Goal: Task Accomplishment & Management: Complete application form

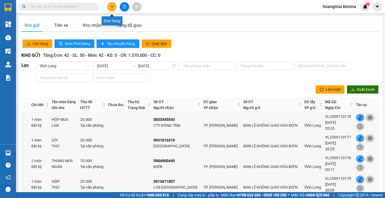
click at [108, 9] on button at bounding box center [111, 6] width 9 height 9
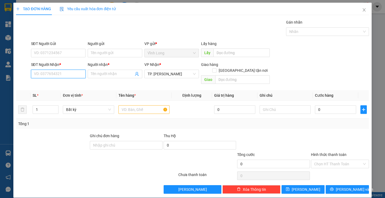
click at [52, 74] on input "SĐT Người Nhận *" at bounding box center [58, 74] width 55 height 9
type input "0908111784"
click at [51, 82] on div "0908111784 - CÔ [PERSON_NAME]" at bounding box center [63, 85] width 59 height 6
type input "CÔ [PERSON_NAME]"
checkbox input "true"
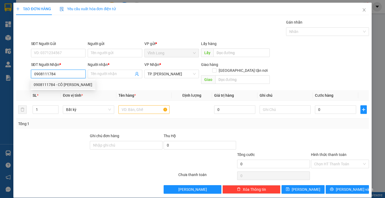
type input "87/57/26 [PERSON_NAME] P3 BÌNH THẠNH"
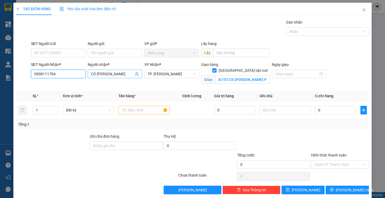
type input "0908111784"
drag, startPoint x: 96, startPoint y: 73, endPoint x: 86, endPoint y: 74, distance: 9.2
click at [87, 74] on div "Người nhận * CÔ [PERSON_NAME] CÔ [PERSON_NAME]" at bounding box center [115, 74] width 57 height 25
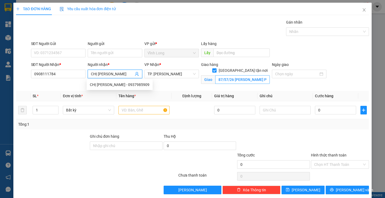
type input "CHỊ [PERSON_NAME]"
click at [224, 75] on input "87/57/26 [PERSON_NAME] P3 BÌNH THẠNH" at bounding box center [242, 79] width 55 height 9
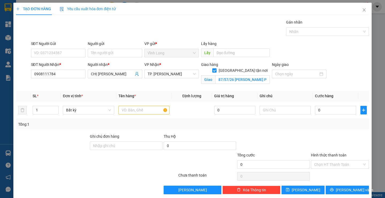
click at [237, 86] on div "Giao hàng [GEOGRAPHIC_DATA] tận nơi Giao 87/57/26 [PERSON_NAME] P3 BÌNH THẠNH" at bounding box center [235, 74] width 71 height 25
click at [230, 75] on input "87/57/26 [PERSON_NAME] P3 BÌNH THẠNH" at bounding box center [242, 79] width 55 height 9
click at [141, 108] on input "text" at bounding box center [144, 110] width 51 height 9
type input "THÙNG MUS"
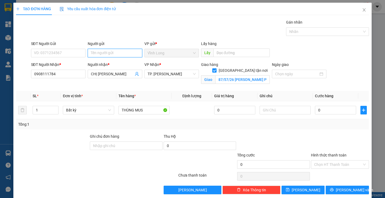
click at [104, 52] on input "Người gửi" at bounding box center [115, 53] width 55 height 9
type input "BAN"
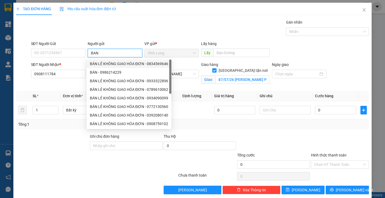
click at [106, 63] on div "BÁN LẺ KHÔNG GIAO HÓA ĐƠN - 0834569646" at bounding box center [129, 64] width 78 height 6
type input "0834569646"
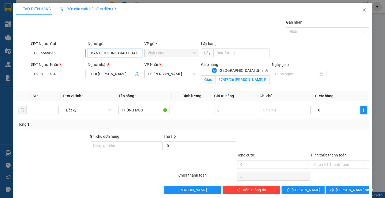
type input "BÁN LẺ KHÔNG GIAO HÓA ĐƠN"
drag, startPoint x: 62, startPoint y: 55, endPoint x: 0, endPoint y: 53, distance: 61.9
click at [0, 53] on div "TẠO ĐƠN HÀNG Yêu cầu xuất hóa đơn điện tử Transit Pickup Surcharge Ids Transit …" at bounding box center [192, 99] width 385 height 198
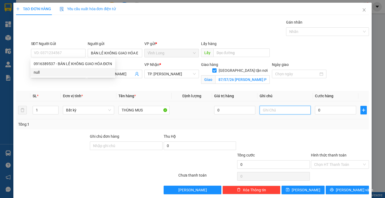
click at [283, 112] on input "text" at bounding box center [285, 110] width 51 height 9
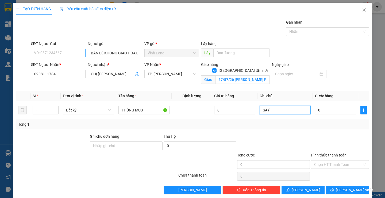
type input "SA ("
click at [53, 49] on input "SĐT Người Gửi" at bounding box center [58, 53] width 55 height 9
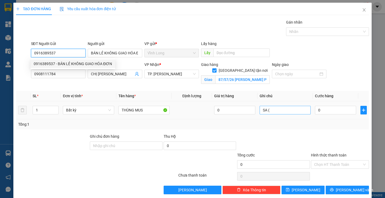
type input "0916389537"
click at [276, 113] on input "SA (" at bounding box center [285, 110] width 51 height 9
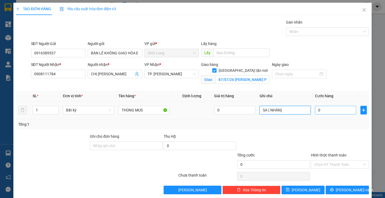
type input "SA ( NHÂN)"
click at [322, 111] on input "0" at bounding box center [335, 110] width 41 height 9
type input "1"
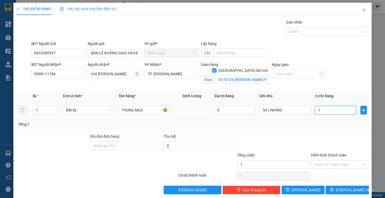
type input "10"
type input "1"
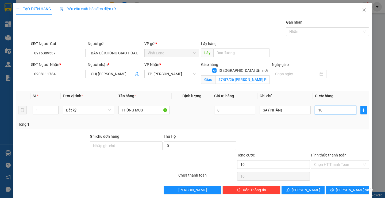
type input "1"
type input "12"
type input "120"
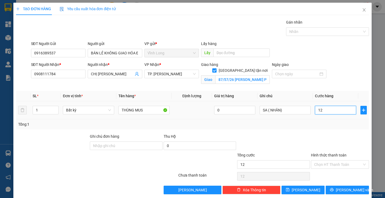
type input "120"
click at [325, 107] on input "120" at bounding box center [335, 110] width 41 height 9
type input "120.000"
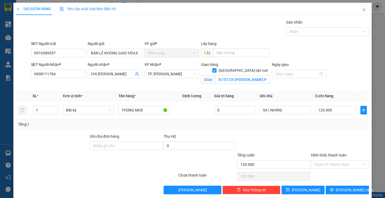
click at [315, 150] on div at bounding box center [340, 142] width 59 height 19
click at [326, 166] on input "Hình thức thanh toán" at bounding box center [338, 164] width 48 height 8
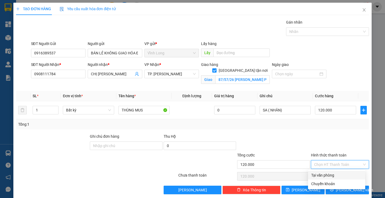
click at [327, 173] on div "Tại văn phòng" at bounding box center [336, 175] width 51 height 6
type input "0"
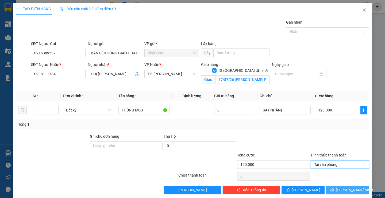
click at [334, 191] on icon "printer" at bounding box center [332, 190] width 4 height 4
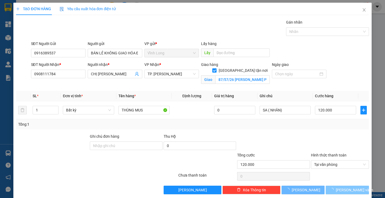
click at [336, 191] on span "loading" at bounding box center [333, 190] width 6 height 4
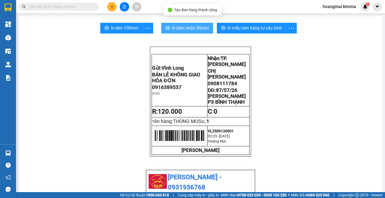
click at [196, 31] on span "In biên nhận 80mm" at bounding box center [190, 28] width 37 height 7
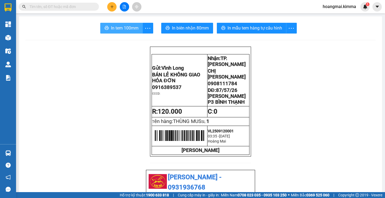
click at [116, 30] on span "In tem 100mm" at bounding box center [125, 28] width 28 height 7
click at [113, 4] on button at bounding box center [111, 6] width 9 height 9
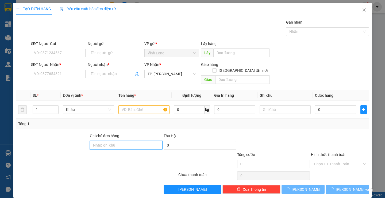
click at [135, 141] on input "Ghi chú đơn hàng" at bounding box center [126, 145] width 73 height 9
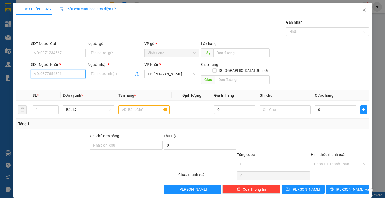
click at [51, 78] on input "SĐT Người Nhận *" at bounding box center [58, 74] width 55 height 9
type input "0796316792"
click at [68, 82] on div "0796316792 - [GEOGRAPHIC_DATA]" at bounding box center [64, 84] width 67 height 9
type input "[PERSON_NAME]"
type input "0796316792"
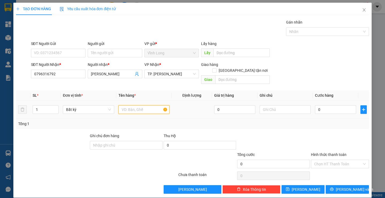
click at [134, 105] on input "text" at bounding box center [144, 109] width 51 height 9
type input "PHONG BÌ"
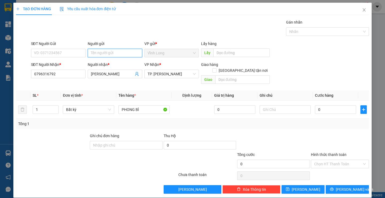
click at [110, 54] on input "Người gửi" at bounding box center [115, 53] width 55 height 9
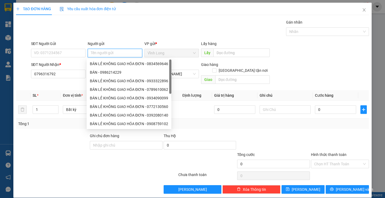
type input "N"
type input "BAN"
click at [111, 63] on div "BÁN LẺ KHÔNG GIAO HÓA ĐƠN - 0834569646" at bounding box center [129, 64] width 78 height 6
type input "0834569646"
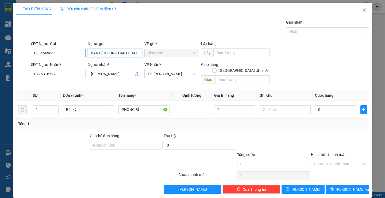
type input "BÁN LẺ KHÔNG GIAO HÓA ĐƠN"
drag, startPoint x: 70, startPoint y: 54, endPoint x: 5, endPoint y: 47, distance: 65.7
click at [9, 53] on div "TẠO ĐƠN HÀNG Yêu cầu xuất hóa đơn điện tử Transit Pickup Surcharge Ids Transit …" at bounding box center [192, 99] width 385 height 198
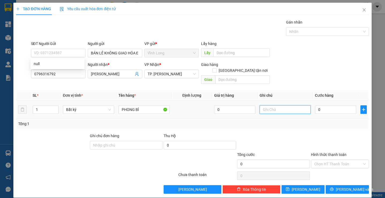
click at [270, 105] on input "text" at bounding box center [285, 109] width 51 height 9
type input "SA"
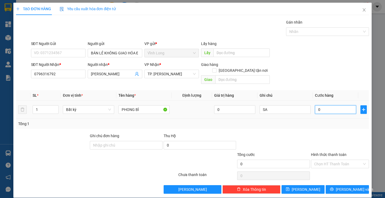
click at [336, 105] on input "0" at bounding box center [335, 109] width 41 height 9
type input "2"
type input "20"
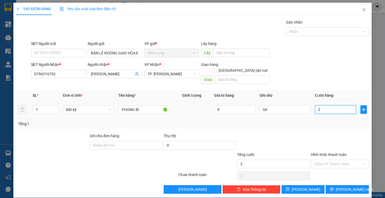
type input "20"
click at [329, 105] on input "20" at bounding box center [335, 109] width 41 height 9
type input "20.000"
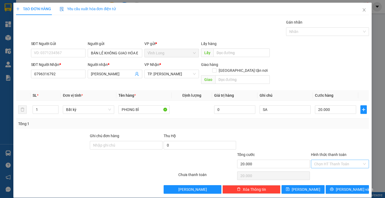
click at [336, 161] on input "Hình thức thanh toán" at bounding box center [338, 164] width 48 height 8
click at [336, 170] on div "Tại văn phòng" at bounding box center [336, 169] width 51 height 6
type input "0"
click at [340, 186] on span "[PERSON_NAME] và In" at bounding box center [354, 189] width 37 height 6
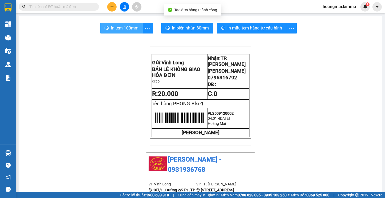
click at [137, 32] on button "In tem 100mm" at bounding box center [121, 28] width 43 height 11
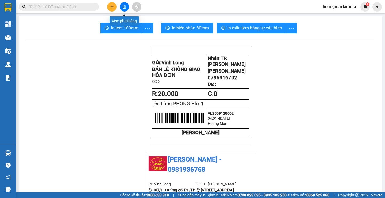
click at [122, 5] on button at bounding box center [124, 6] width 9 height 9
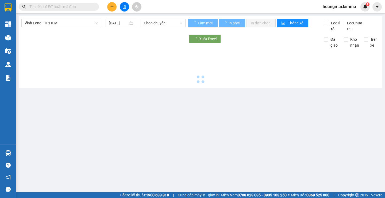
click at [122, 5] on button at bounding box center [124, 6] width 9 height 9
type input "[DATE]"
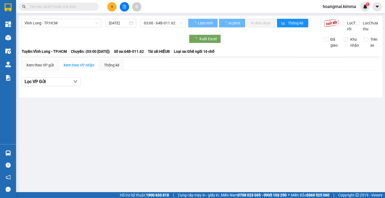
click at [89, 18] on div "Vĩnh Long - TP.HCM [DATE] 03:00 - 64B-011.62 Làm mới In phơi In đơn chọn Thống …" at bounding box center [201, 56] width 364 height 81
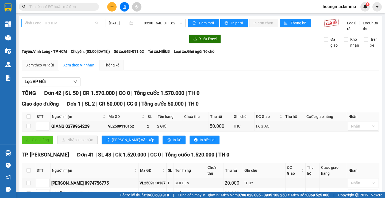
click at [85, 27] on div "Vĩnh Long - TP.HCM" at bounding box center [61, 23] width 80 height 9
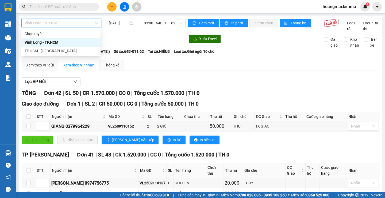
click at [74, 41] on div "Vĩnh Long - TP.HCM" at bounding box center [61, 42] width 73 height 6
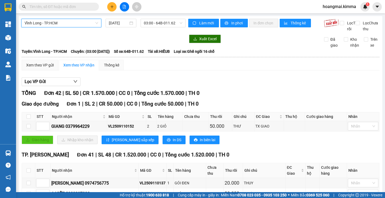
click at [66, 21] on span "Vĩnh Long - TP.HCM" at bounding box center [62, 23] width 74 height 8
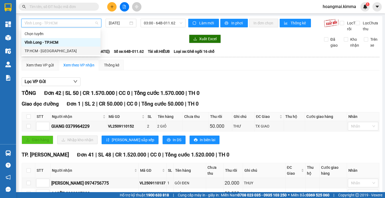
click at [47, 47] on div "TP.HCM - [GEOGRAPHIC_DATA]" at bounding box center [60, 51] width 79 height 9
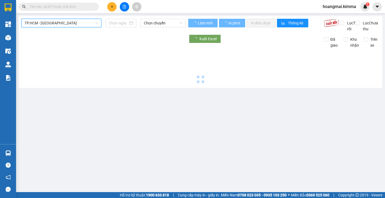
type input "[DATE]"
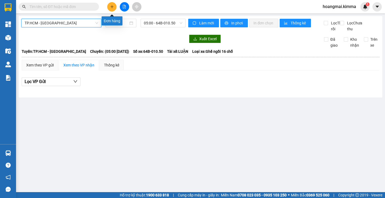
click at [109, 9] on button at bounding box center [111, 6] width 9 height 9
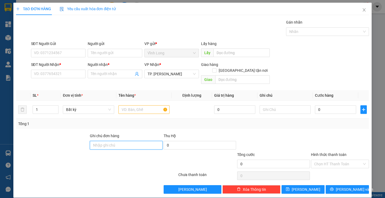
click at [128, 141] on input "Ghi chú đơn hàng" at bounding box center [126, 145] width 73 height 9
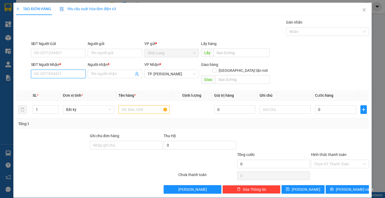
click at [61, 76] on input "SĐT Người Nhận *" at bounding box center [58, 74] width 55 height 9
click at [62, 73] on input "SĐT Người Nhận *" at bounding box center [58, 74] width 55 height 9
type input "0917911818"
click at [100, 76] on input "Người nhận *" at bounding box center [112, 74] width 43 height 6
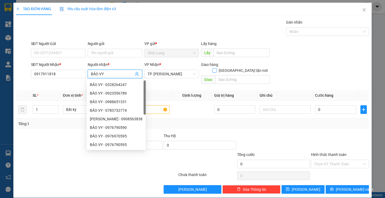
type input "BẢO VY"
click at [216, 68] on input "[GEOGRAPHIC_DATA] tận nơi" at bounding box center [214, 70] width 4 height 4
checkbox input "true"
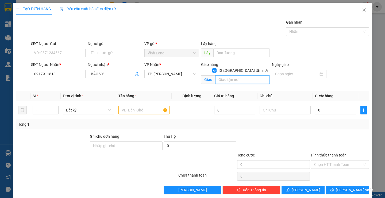
click at [239, 75] on input "text" at bounding box center [242, 79] width 55 height 9
click at [230, 75] on input "12-14 ĐƯƠNG SỐ 20 P.HIỆP BÌNH CHÁNH" at bounding box center [242, 79] width 55 height 9
click at [264, 75] on input "12-14 ĐƯƠNG SỐ 20 P. HIỆP BÌNH CHÁNH" at bounding box center [242, 79] width 55 height 9
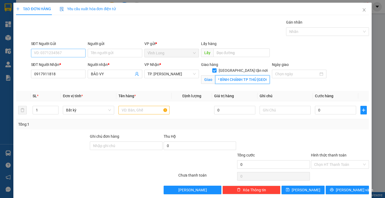
type input "12-14 ĐƯƠNG SỐ 20 P. HIỆP BÌNH CHÁNH TP THỦ [GEOGRAPHIC_DATA]"
click at [60, 55] on input "SĐT Người Gửi" at bounding box center [58, 53] width 55 height 9
type input "0918530401"
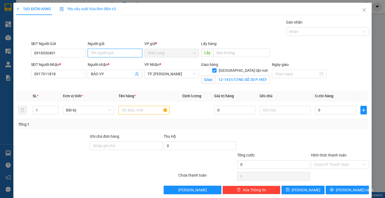
click at [103, 54] on input "Người gửi" at bounding box center [115, 53] width 55 height 9
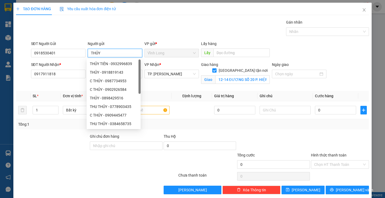
type input "THỦY"
click at [227, 99] on th "Giá trị hàng" at bounding box center [234, 96] width 45 height 10
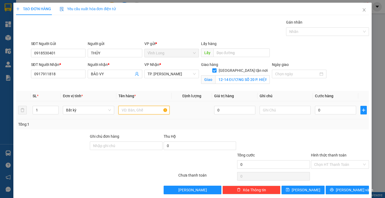
click at [152, 113] on input "text" at bounding box center [144, 110] width 51 height 9
type input "GÓI"
click at [293, 112] on input "text" at bounding box center [285, 110] width 51 height 9
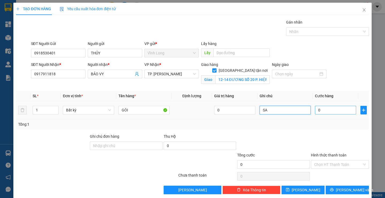
type input "SA"
click at [324, 112] on input "0" at bounding box center [335, 110] width 41 height 9
type input "6"
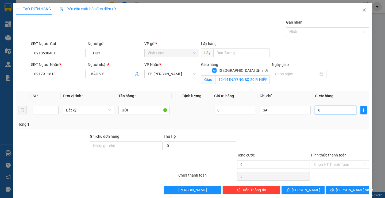
type input "60"
type input "6"
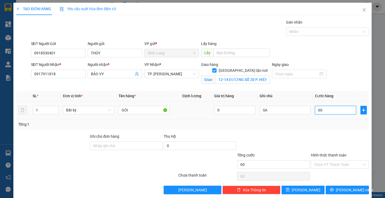
type input "6"
type input "0"
type input "02"
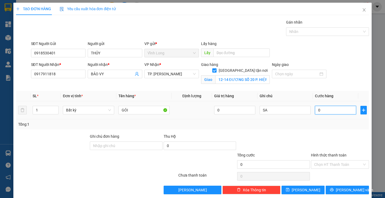
type input "2"
type input "026"
type input "26"
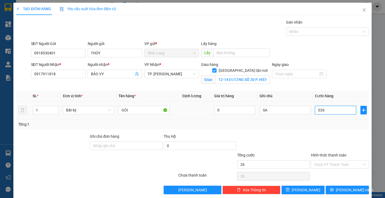
type input "0.260"
type input "260"
type input "260.000"
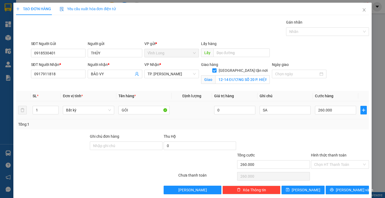
click at [329, 90] on div "Transit Pickup Surcharge Ids Transit Deliver Surcharge Ids Transit Deliver Surc…" at bounding box center [192, 106] width 353 height 175
drag, startPoint x: 315, startPoint y: 166, endPoint x: 317, endPoint y: 169, distance: 3.6
click at [317, 168] on div "Chọn HT Thanh Toán" at bounding box center [340, 164] width 58 height 9
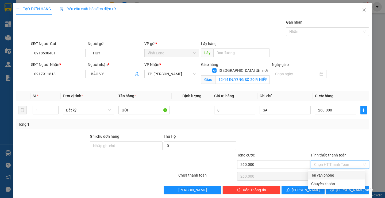
click at [320, 176] on div "Tại văn phòng" at bounding box center [336, 175] width 51 height 6
type input "0"
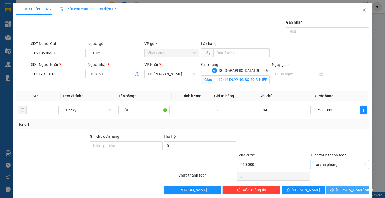
click at [343, 188] on span "[PERSON_NAME] và In" at bounding box center [354, 190] width 37 height 6
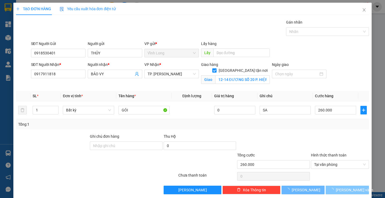
click at [343, 188] on span "[PERSON_NAME] và In" at bounding box center [354, 190] width 37 height 6
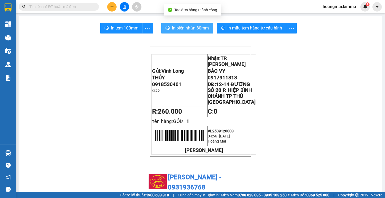
click at [175, 27] on span "In biên nhận 80mm" at bounding box center [190, 28] width 37 height 7
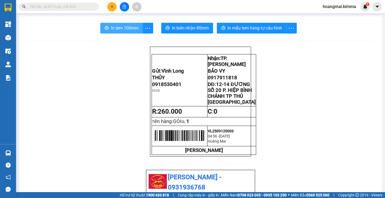
click at [125, 33] on button "In tem 100mm" at bounding box center [121, 28] width 43 height 11
click at [75, 6] on input "text" at bounding box center [60, 7] width 63 height 6
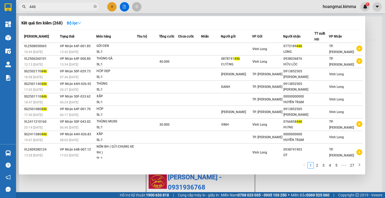
click at [60, 4] on input "446" at bounding box center [60, 7] width 63 height 6
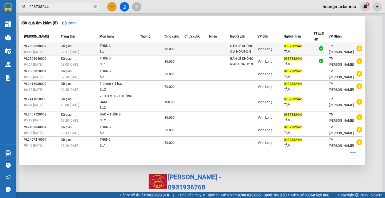
type input "093738244"
click at [124, 45] on div "THÙNG" at bounding box center [120, 46] width 40 height 6
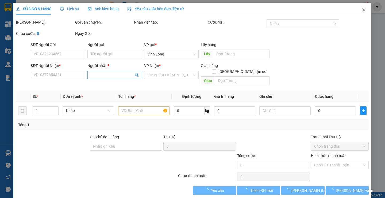
type input "BÁN LẺ KHÔNG GIA HÓA ĐƠN"
type input "0937382446"
type input "TÂM"
type input "HAE G"
type input "60.000"
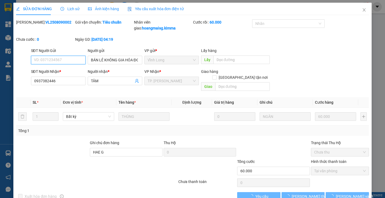
checkbox input "true"
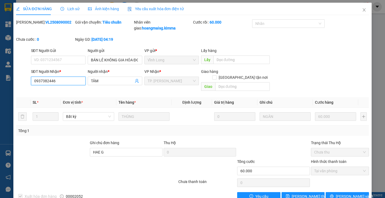
click at [52, 83] on input "0937382446" at bounding box center [58, 81] width 55 height 9
click at [51, 82] on input "0937382446" at bounding box center [58, 81] width 55 height 9
click at [362, 12] on icon "close" at bounding box center [364, 10] width 4 height 4
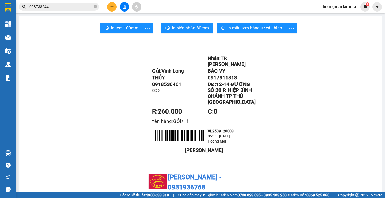
click at [73, 6] on input "093738244" at bounding box center [60, 7] width 63 height 6
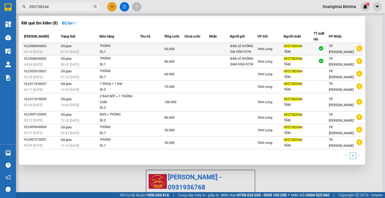
click at [145, 44] on td at bounding box center [152, 49] width 24 height 13
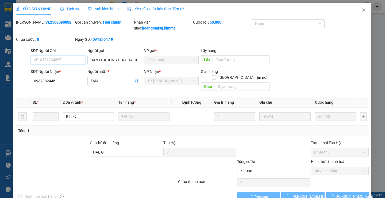
checkbox input "true"
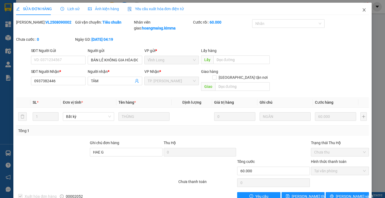
click at [360, 13] on span "Close" at bounding box center [364, 10] width 15 height 15
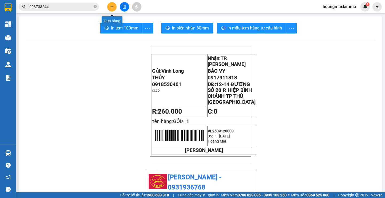
click at [108, 10] on button at bounding box center [111, 6] width 9 height 9
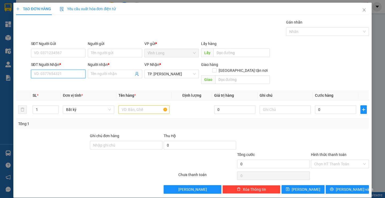
click at [66, 75] on input "SĐT Người Nhận *" at bounding box center [58, 74] width 55 height 9
paste input "0937382446"
type input "0937382446"
click at [74, 86] on div "0937382446 - TÂM" at bounding box center [58, 85] width 48 height 6
type input "TÂM"
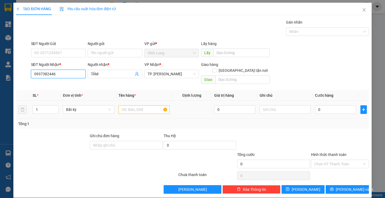
type input "0937382446"
click at [132, 105] on input "text" at bounding box center [144, 109] width 51 height 9
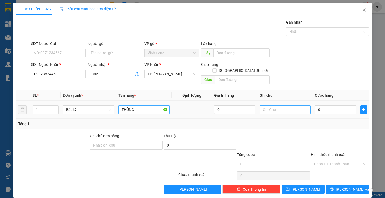
type input "THÙNG"
click at [275, 106] on input "text" at bounding box center [285, 109] width 51 height 9
type input "SA"
click at [316, 105] on input "0" at bounding box center [335, 109] width 41 height 9
type input "7"
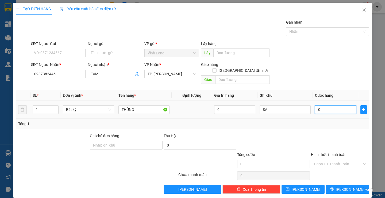
type input "7"
type input "70"
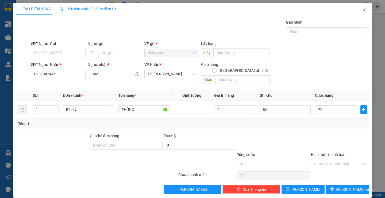
type input "70.000"
drag, startPoint x: 325, startPoint y: 80, endPoint x: 322, endPoint y: 82, distance: 3.7
click at [325, 80] on div "SĐT Người Nhận * 0937382446 Người nhận * TÂM VP Nhận * TP. [PERSON_NAME] hàng […" at bounding box center [200, 74] width 340 height 25
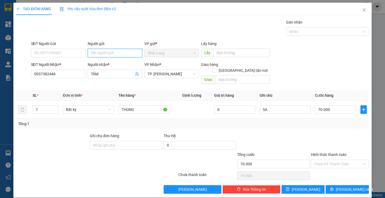
click at [94, 50] on input "Người gửi" at bounding box center [115, 53] width 55 height 9
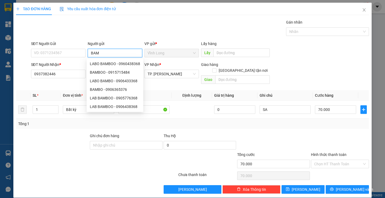
type input "BA"
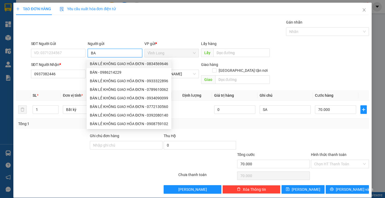
click at [117, 63] on div "BÁN LẺ KHÔNG GIAO HÓA ĐƠN - 0834569646" at bounding box center [129, 64] width 78 height 6
type input "0834569646"
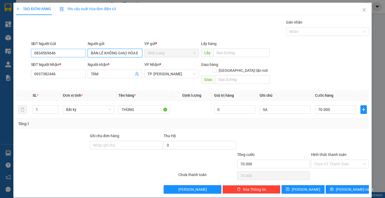
type input "BÁN LẺ KHÔNG GIAO HÓA ĐƠN"
drag, startPoint x: 83, startPoint y: 53, endPoint x: 27, endPoint y: 63, distance: 56.2
click at [29, 63] on form "SĐT Người Gửi 0834569646 0834569646 Người gửi BÁN LẺ KHÔNG GIAO HÓA ĐƠN VP gửi …" at bounding box center [192, 63] width 353 height 45
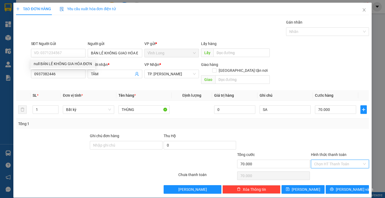
click at [325, 160] on input "Hình thức thanh toán" at bounding box center [338, 164] width 48 height 8
drag, startPoint x: 329, startPoint y: 168, endPoint x: 330, endPoint y: 171, distance: 3.5
click at [329, 170] on div "Tại văn phòng" at bounding box center [336, 169] width 51 height 6
type input "0"
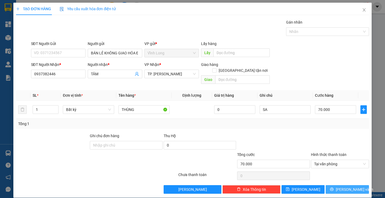
click at [338, 185] on button "[PERSON_NAME] và In" at bounding box center [347, 189] width 43 height 9
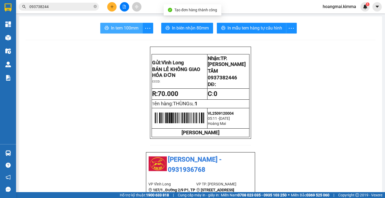
click at [120, 27] on span "In tem 100mm" at bounding box center [125, 28] width 28 height 7
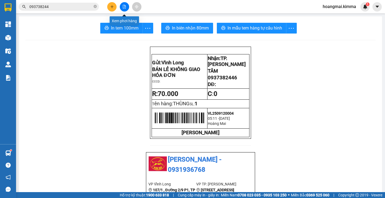
click at [122, 6] on button at bounding box center [124, 6] width 9 height 9
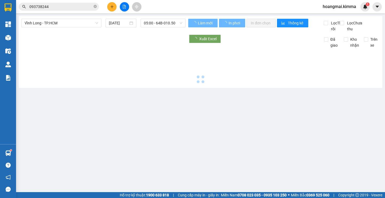
click at [122, 6] on button at bounding box center [124, 6] width 9 height 9
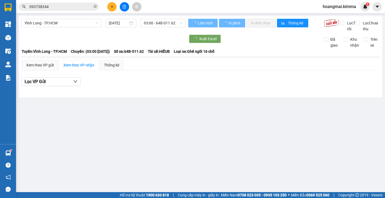
click at [75, 21] on span "Vĩnh Long - TP.HCM" at bounding box center [62, 23] width 74 height 8
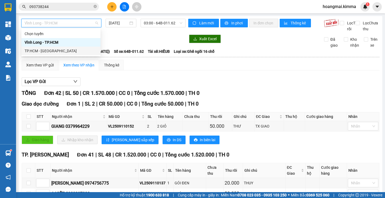
click at [45, 48] on div "TP.HCM - [GEOGRAPHIC_DATA]" at bounding box center [61, 51] width 73 height 6
type input "[DATE]"
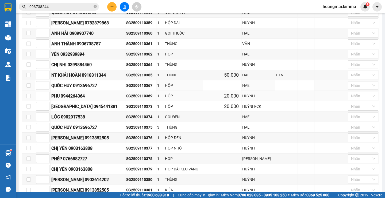
scroll to position [187, 0]
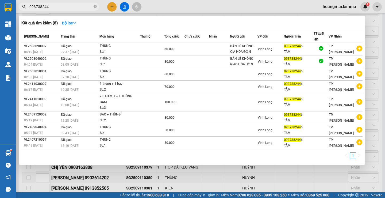
click at [49, 7] on input "093738244" at bounding box center [60, 7] width 63 height 6
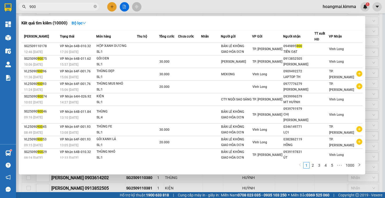
type input "900"
